Goal: Information Seeking & Learning: Learn about a topic

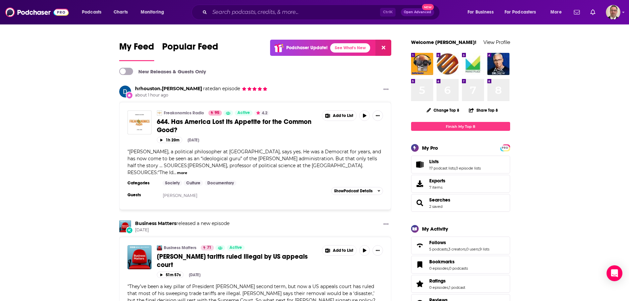
click at [227, 6] on div "Ctrl K Open Advanced New" at bounding box center [315, 12] width 248 height 15
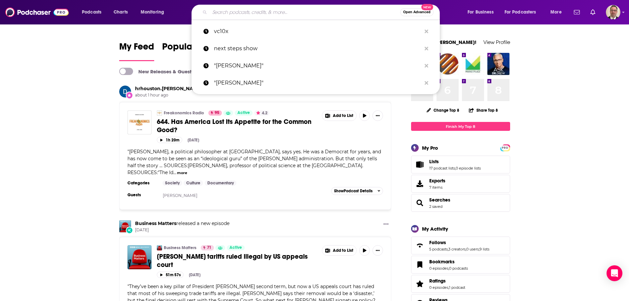
click at [229, 9] on input "Search podcasts, credits, & more..." at bounding box center [305, 12] width 190 height 11
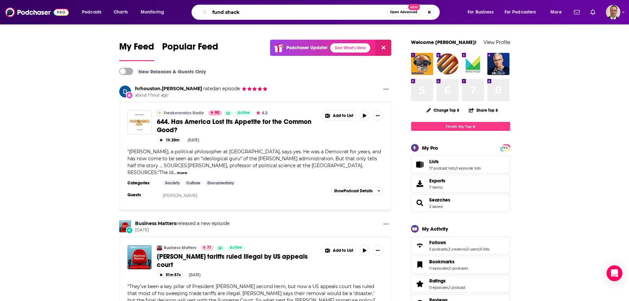
type input "fund shack"
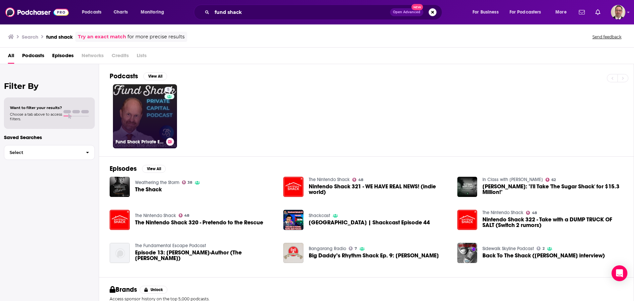
click at [129, 108] on link "5 Fund Shack Private Equity Podcast" at bounding box center [145, 116] width 64 height 64
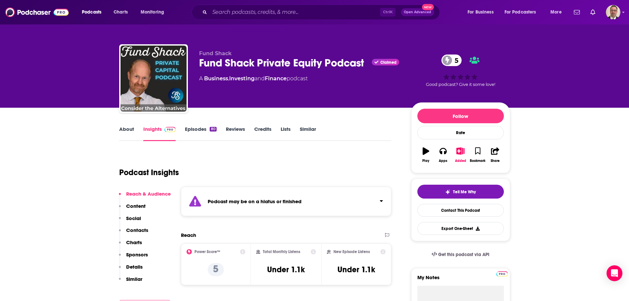
click at [195, 131] on link "Episodes 80" at bounding box center [200, 133] width 31 height 15
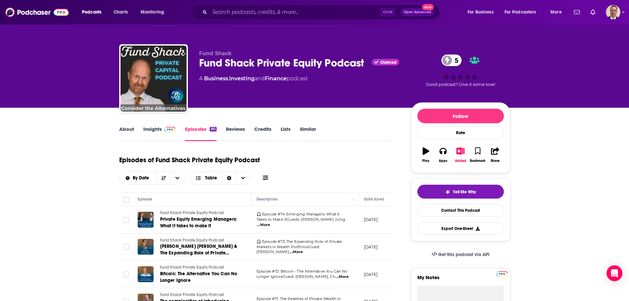
click at [158, 129] on link "Insights" at bounding box center [159, 133] width 33 height 15
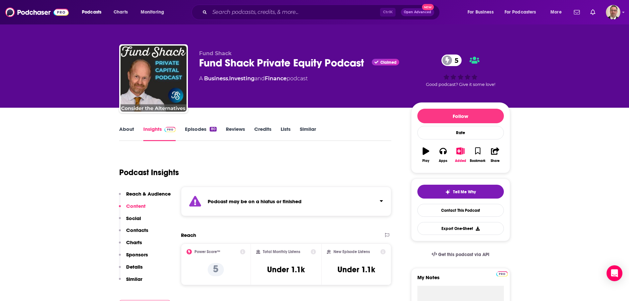
click at [140, 256] on p "Sponsors" at bounding box center [137, 254] width 22 height 6
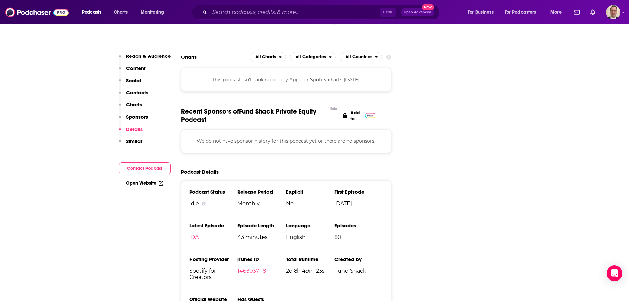
scroll to position [849, 0]
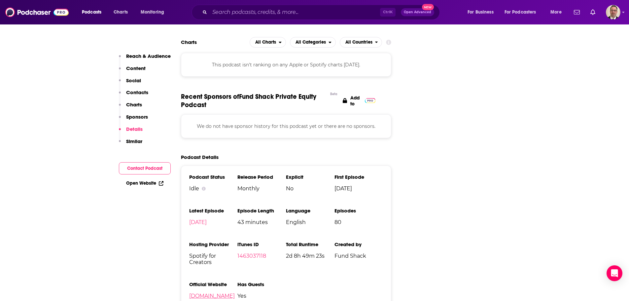
click at [202, 292] on link "[DOMAIN_NAME]" at bounding box center [212, 295] width 46 height 6
